Goal: Task Accomplishment & Management: Use online tool/utility

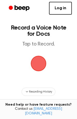
click at [39, 65] on span "button" at bounding box center [38, 63] width 14 height 14
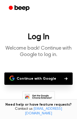
click at [38, 78] on button "Continue with Google" at bounding box center [38, 79] width 68 height 12
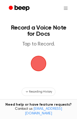
click at [37, 64] on span "button" at bounding box center [38, 63] width 14 height 14
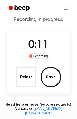
scroll to position [19, 0]
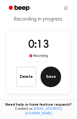
click at [52, 77] on button "Save" at bounding box center [51, 77] width 21 height 21
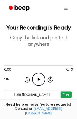
click at [66, 95] on button "Copy" at bounding box center [66, 95] width 11 height 6
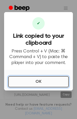
click at [44, 82] on button "OK" at bounding box center [38, 81] width 61 height 11
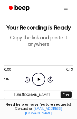
click at [33, 94] on input "[URL][DOMAIN_NAME]" at bounding box center [31, 94] width 55 height 7
